Goal: Task Accomplishment & Management: Use online tool/utility

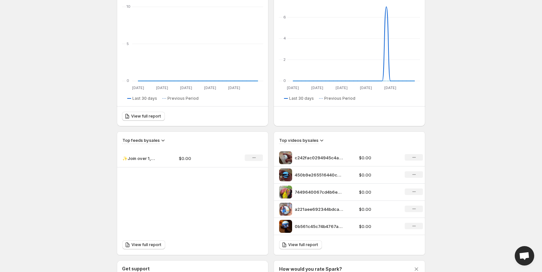
scroll to position [130, 0]
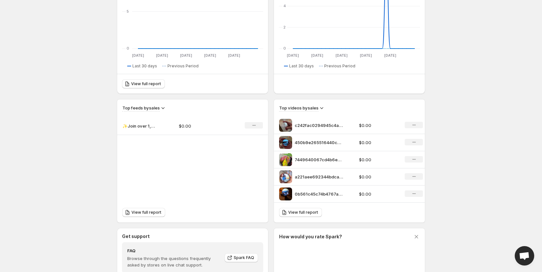
click at [283, 127] on img at bounding box center [285, 125] width 13 height 13
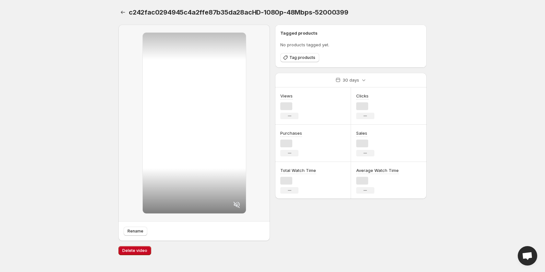
click at [299, 211] on div "Tagged products No products tagged yet. Tag products 30 days Views No change Cl…" at bounding box center [350, 133] width 151 height 217
click at [235, 203] on icon at bounding box center [236, 205] width 6 height 6
click at [122, 12] on icon "Settings" at bounding box center [123, 12] width 4 height 3
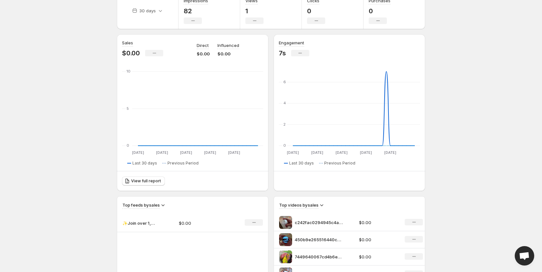
scroll to position [130, 0]
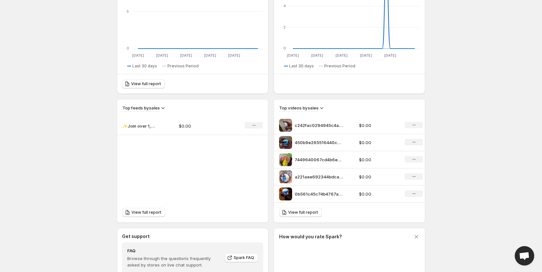
click at [286, 140] on img at bounding box center [285, 142] width 13 height 13
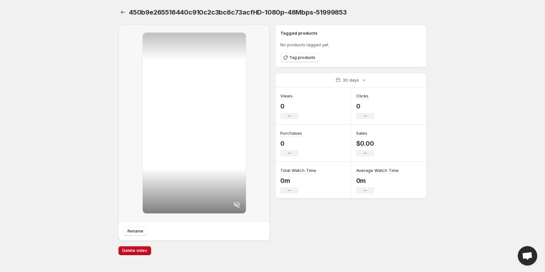
click at [237, 203] on icon at bounding box center [237, 205] width 8 height 8
click at [122, 12] on icon "Settings" at bounding box center [123, 12] width 6 height 6
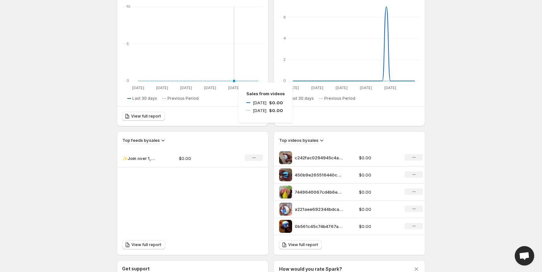
scroll to position [130, 0]
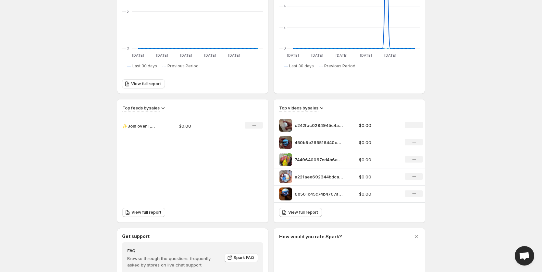
click at [287, 192] on img at bounding box center [285, 194] width 13 height 13
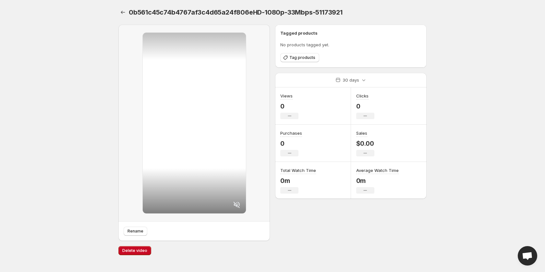
click at [235, 207] on icon at bounding box center [237, 205] width 8 height 8
click at [120, 10] on icon "Settings" at bounding box center [123, 12] width 6 height 6
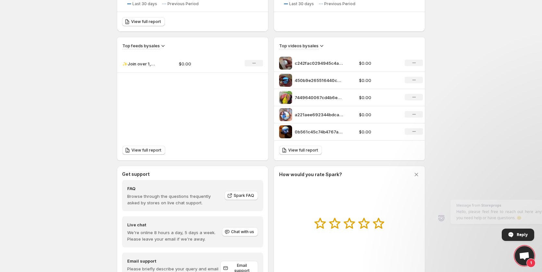
scroll to position [224, 0]
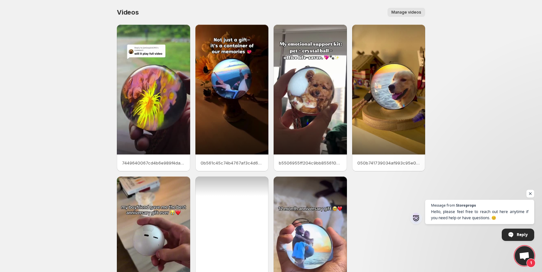
scroll to position [81, 0]
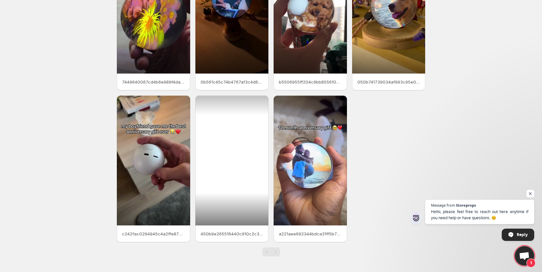
click at [217, 181] on div at bounding box center [231, 161] width 73 height 130
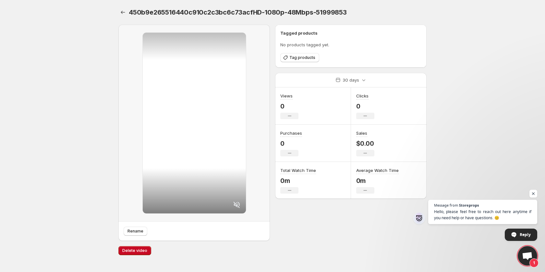
click at [239, 203] on icon at bounding box center [237, 205] width 8 height 8
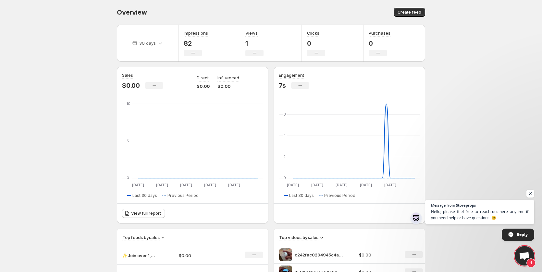
click at [192, 38] on div "Impressions 82 No change" at bounding box center [196, 43] width 24 height 27
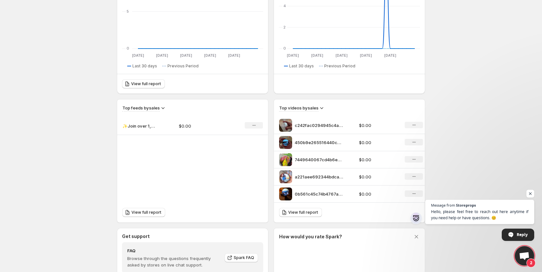
scroll to position [162, 0]
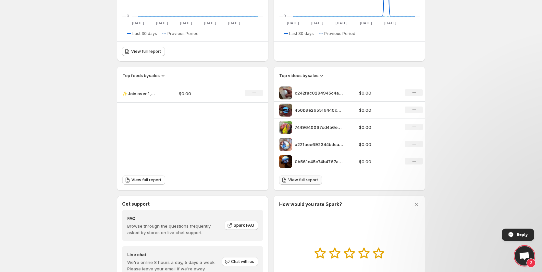
click at [308, 183] on span "View full report" at bounding box center [303, 180] width 30 height 5
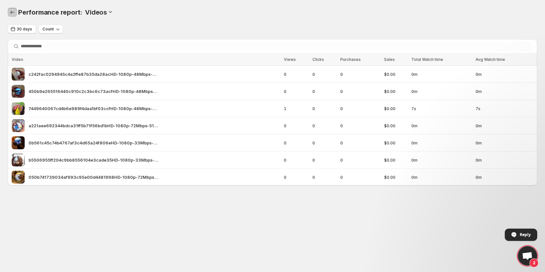
click at [14, 9] on button "Performance report" at bounding box center [12, 12] width 9 height 9
